Goal: Information Seeking & Learning: Learn about a topic

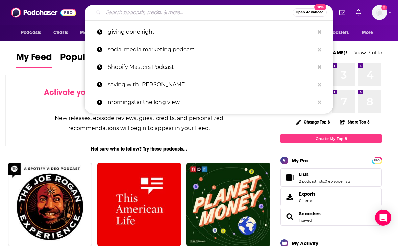
click at [197, 13] on input "Search podcasts, credits, & more..." at bounding box center [197, 12] width 189 height 11
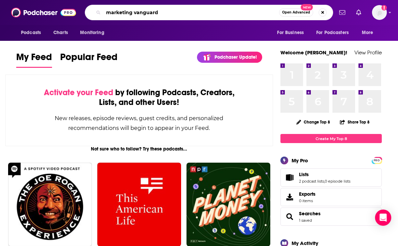
type input "marketing vanguard"
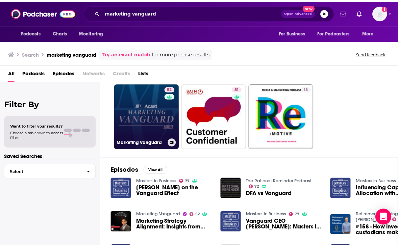
scroll to position [34, 0]
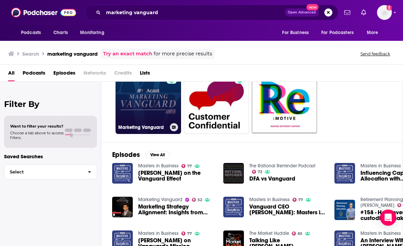
click at [159, 119] on link "52 Marketing Vanguard" at bounding box center [148, 102] width 66 height 66
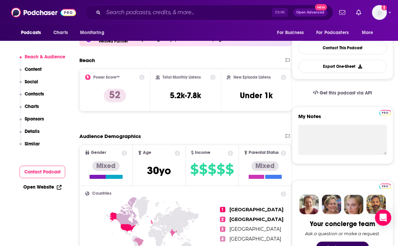
scroll to position [168, 0]
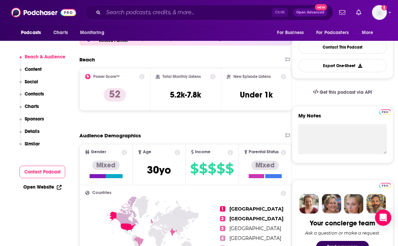
click at [286, 76] on icon at bounding box center [283, 76] width 5 height 5
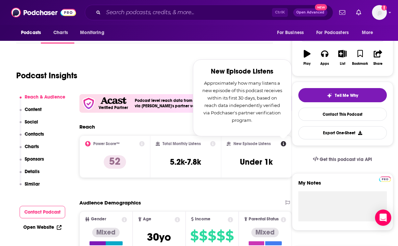
scroll to position [100, 0]
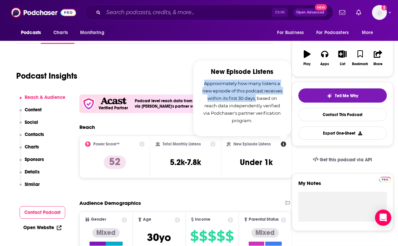
drag, startPoint x: 256, startPoint y: 98, endPoint x: 197, endPoint y: 81, distance: 61.8
click at [197, 81] on div "New Episode Listens Approximately how many listens a new episode of this podcas…" at bounding box center [242, 98] width 99 height 77
copy p "Approximately how many listens a new episode of this podcast receives within it…"
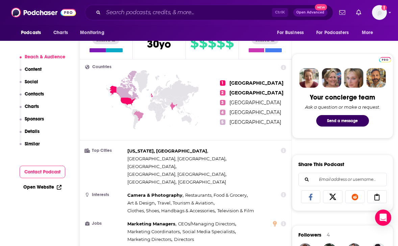
scroll to position [371, 0]
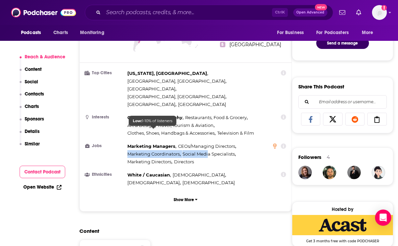
drag, startPoint x: 205, startPoint y: 138, endPoint x: 124, endPoint y: 131, distance: 80.7
click at [124, 143] on li "Jobs Marketing Managers , CEOs/Managing Directors , Marketing Coordinators , So…" at bounding box center [185, 154] width 201 height 23
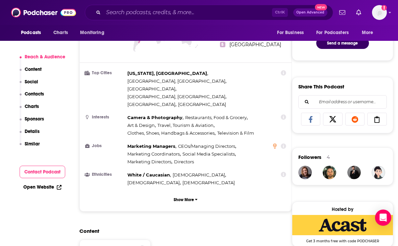
click at [123, 143] on li "Jobs Marketing Managers , CEOs/Managing Directors , Marketing Coordinators , So…" at bounding box center [185, 154] width 201 height 23
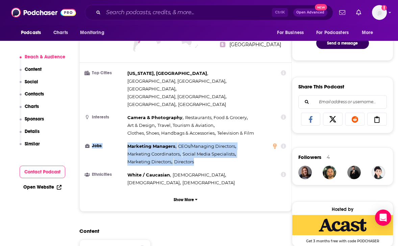
drag, startPoint x: 125, startPoint y: 121, endPoint x: 197, endPoint y: 141, distance: 75.1
click at [197, 143] on li "Jobs Marketing Managers , CEOs/Managing Directors , Marketing Coordinators , So…" at bounding box center [185, 154] width 201 height 23
copy li "Jobs Marketing Managers , CEOs/Managing Directors , Marketing Coordinators , So…"
